Goal: Check status: Check status

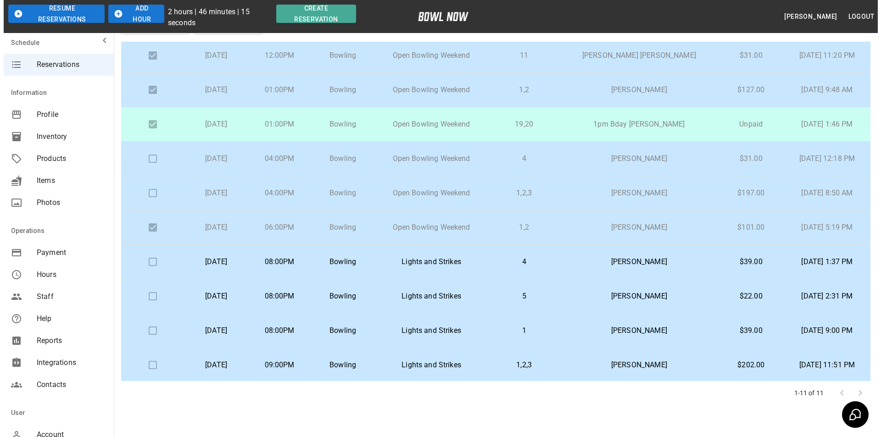
scroll to position [65, 0]
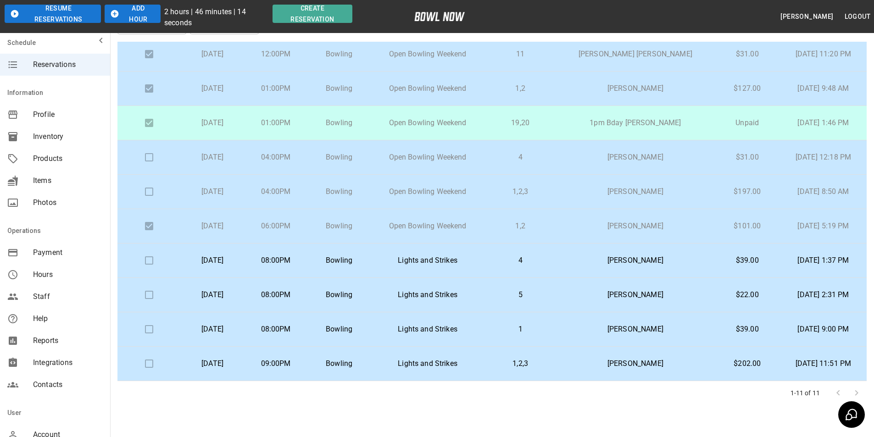
click at [20, 14] on button "Resume Reservations" at bounding box center [53, 14] width 96 height 18
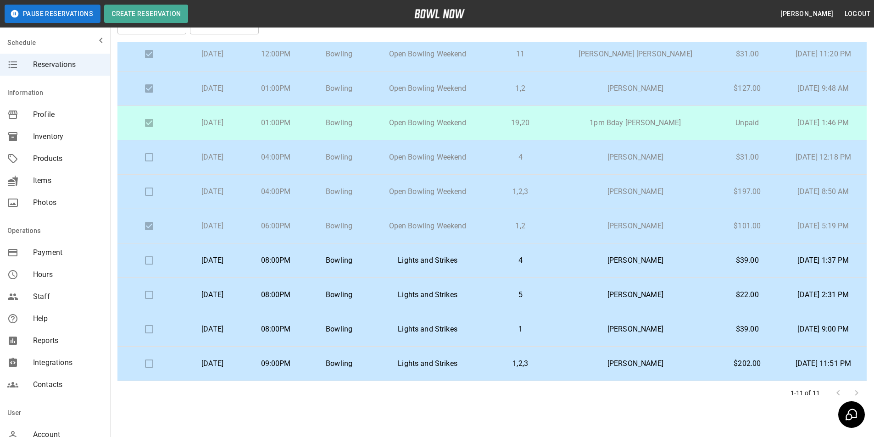
click at [643, 263] on p "[PERSON_NAME]" at bounding box center [636, 260] width 144 height 11
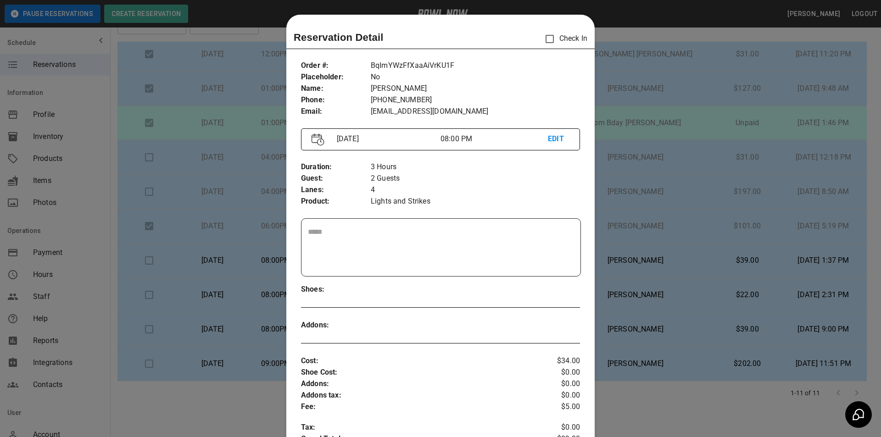
scroll to position [15, 0]
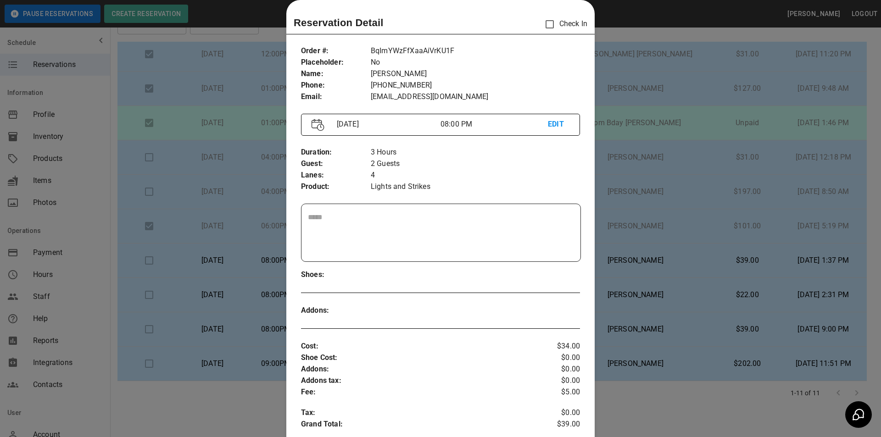
click at [687, 37] on div at bounding box center [440, 218] width 881 height 437
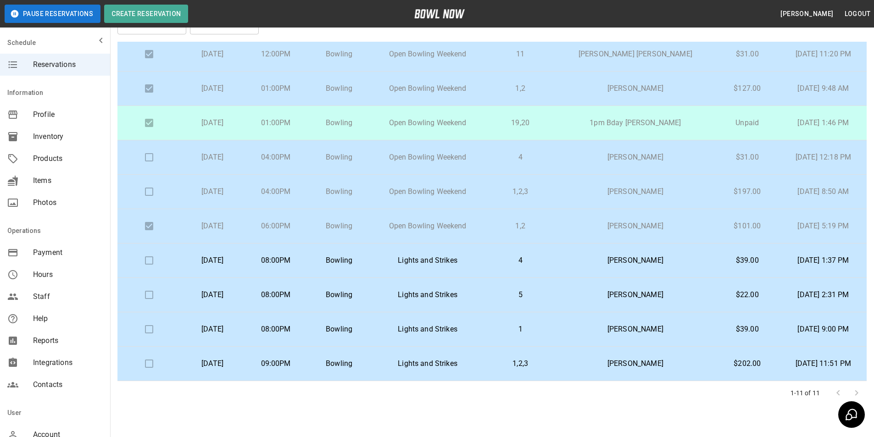
click at [629, 362] on p "[PERSON_NAME]" at bounding box center [636, 363] width 144 height 11
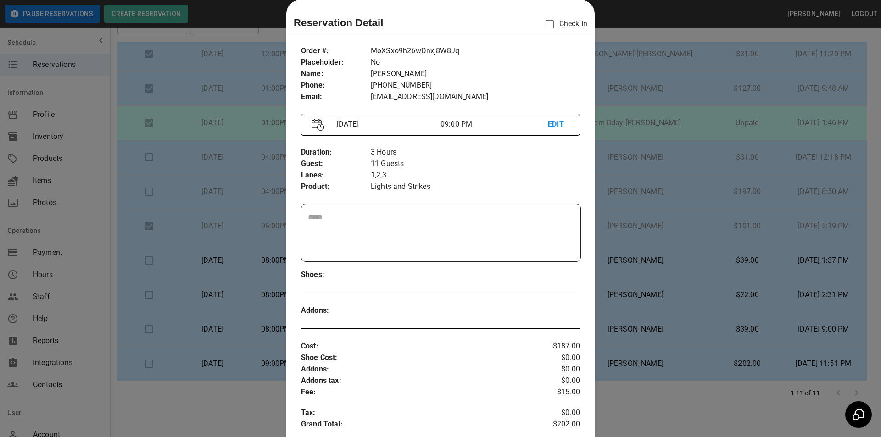
click at [618, 367] on div at bounding box center [440, 218] width 881 height 437
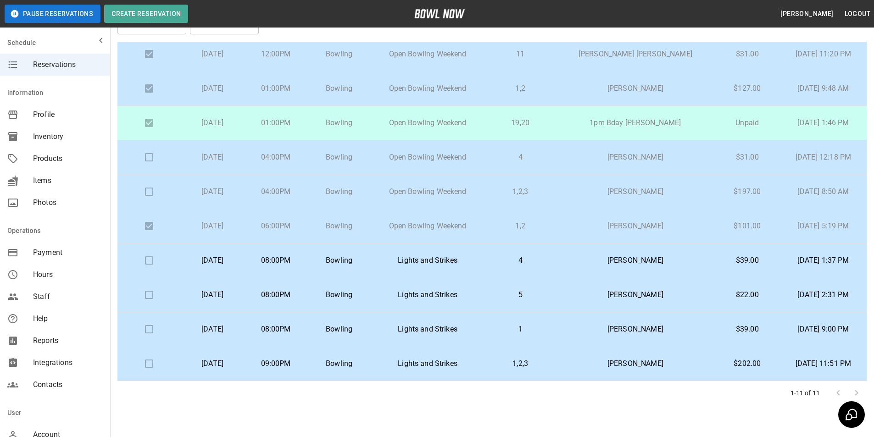
click at [546, 357] on td "1,2,3" at bounding box center [521, 364] width 72 height 34
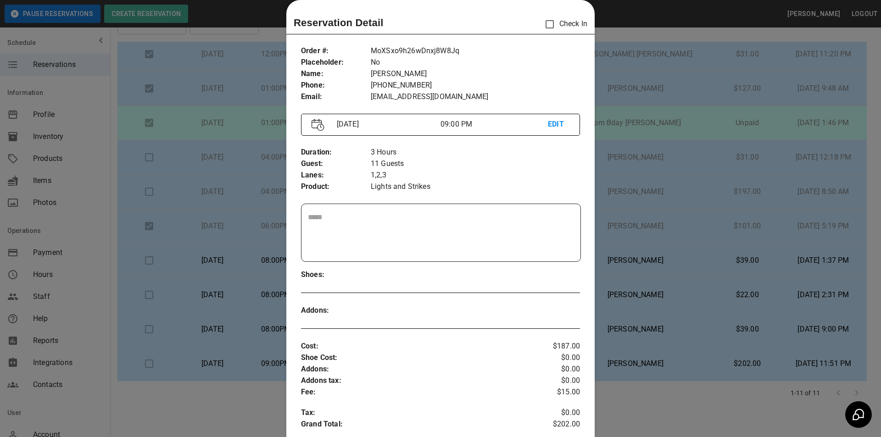
click at [587, 356] on div "Order # : Placeholder : Name : Phone : Email : MoXSxo9h26wDnxj8W8Jq No [PERSON_…" at bounding box center [440, 324] width 308 height 572
click at [633, 326] on div at bounding box center [440, 218] width 881 height 437
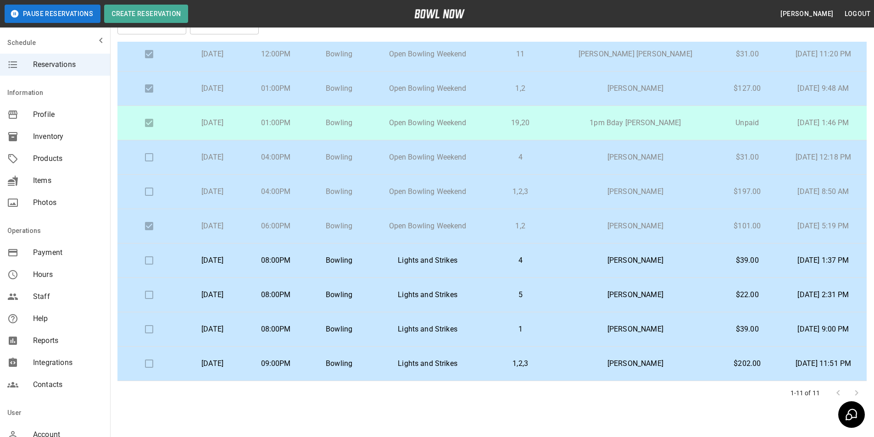
click at [610, 361] on p "[PERSON_NAME]" at bounding box center [636, 363] width 144 height 11
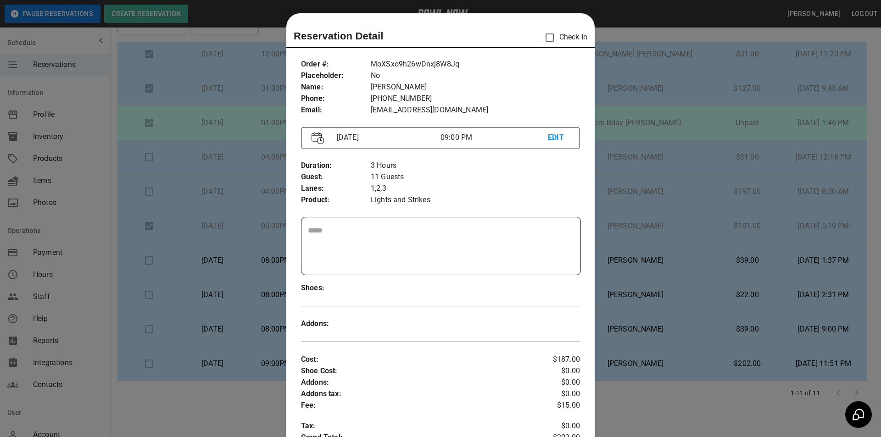
scroll to position [0, 0]
click at [756, 357] on div at bounding box center [440, 218] width 881 height 437
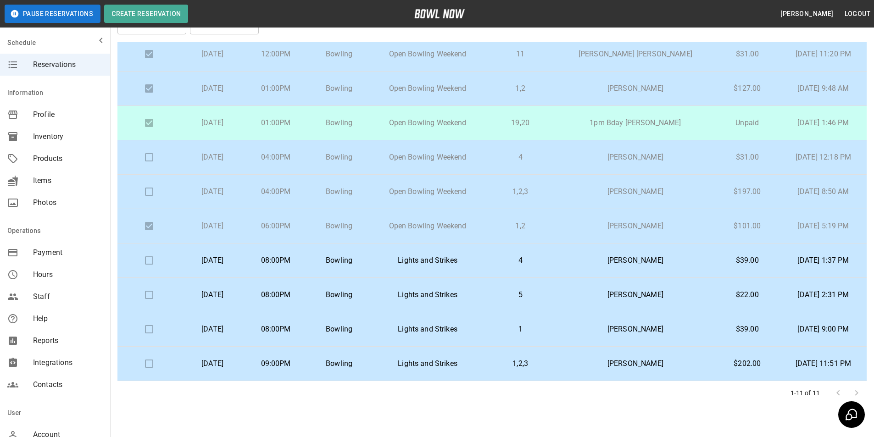
click at [609, 290] on p "[PERSON_NAME]" at bounding box center [636, 295] width 144 height 11
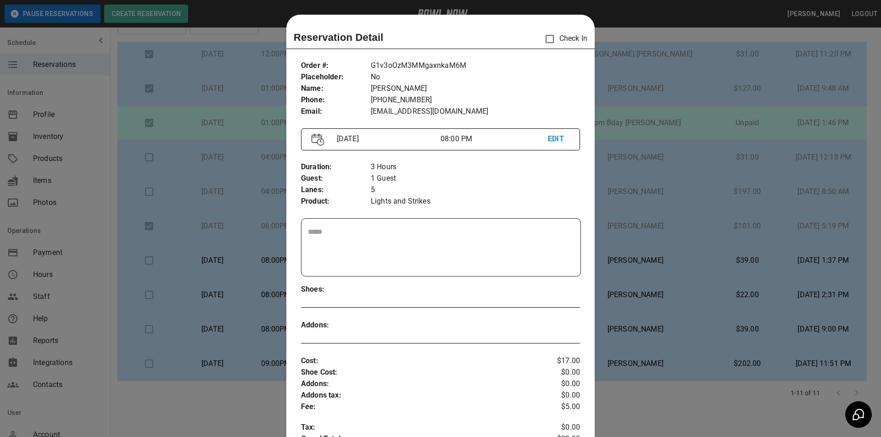
scroll to position [15, 0]
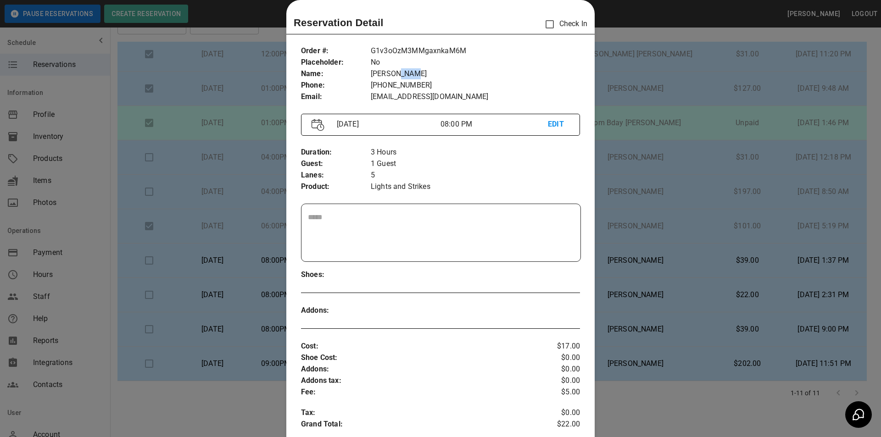
drag, startPoint x: 393, startPoint y: 73, endPoint x: 408, endPoint y: 75, distance: 15.3
click at [408, 75] on p "[PERSON_NAME]" at bounding box center [475, 73] width 209 height 11
click at [414, 77] on p "[PERSON_NAME]" at bounding box center [475, 73] width 209 height 11
click at [751, 227] on div at bounding box center [440, 218] width 881 height 437
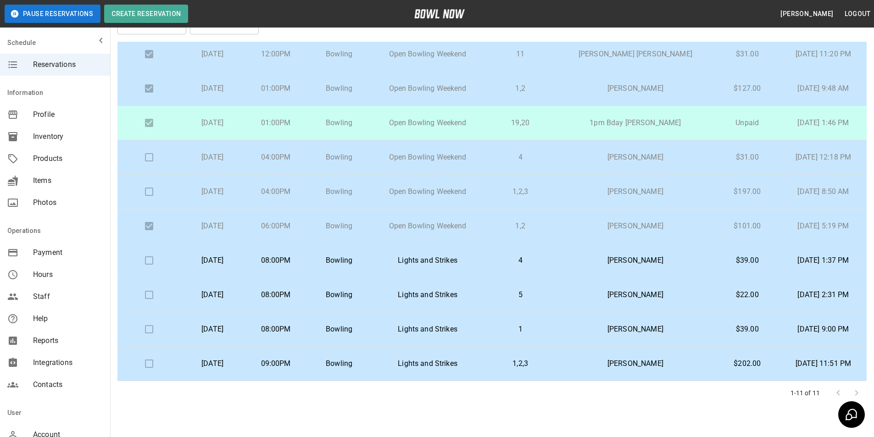
click at [651, 323] on td "[PERSON_NAME]" at bounding box center [635, 330] width 158 height 34
